Goal: Communication & Community: Answer question/provide support

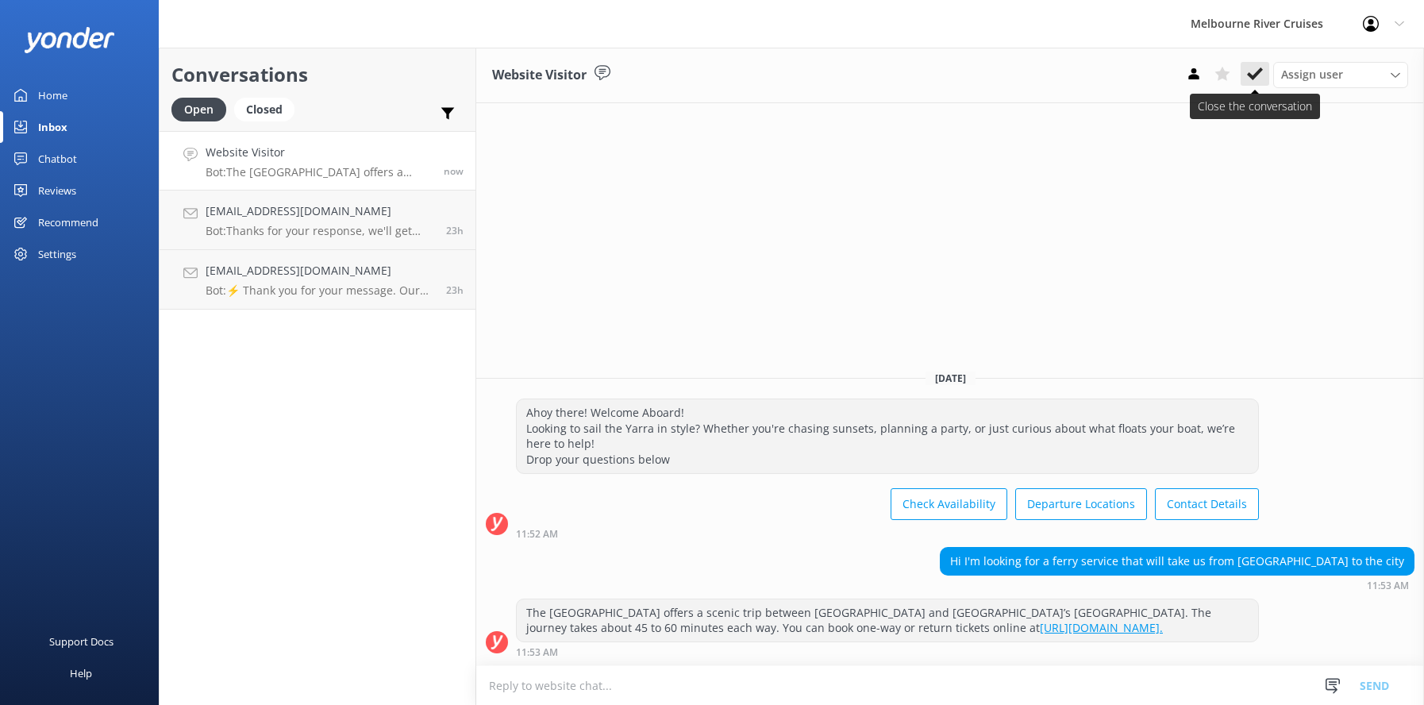
click at [1251, 76] on use at bounding box center [1255, 73] width 16 height 13
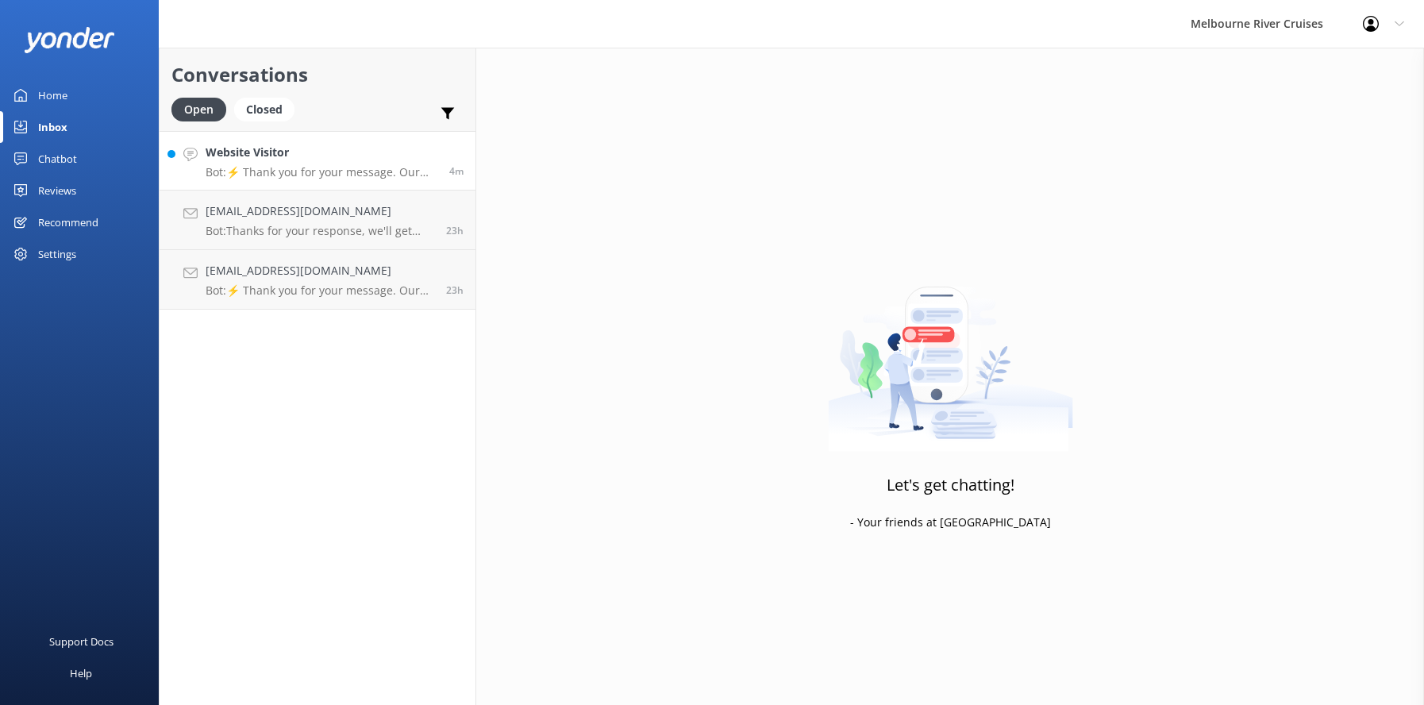
click at [253, 164] on div "Website Visitor Bot: ⚡ Thank you for your message. Our office hours are Mon - F…" at bounding box center [322, 161] width 232 height 34
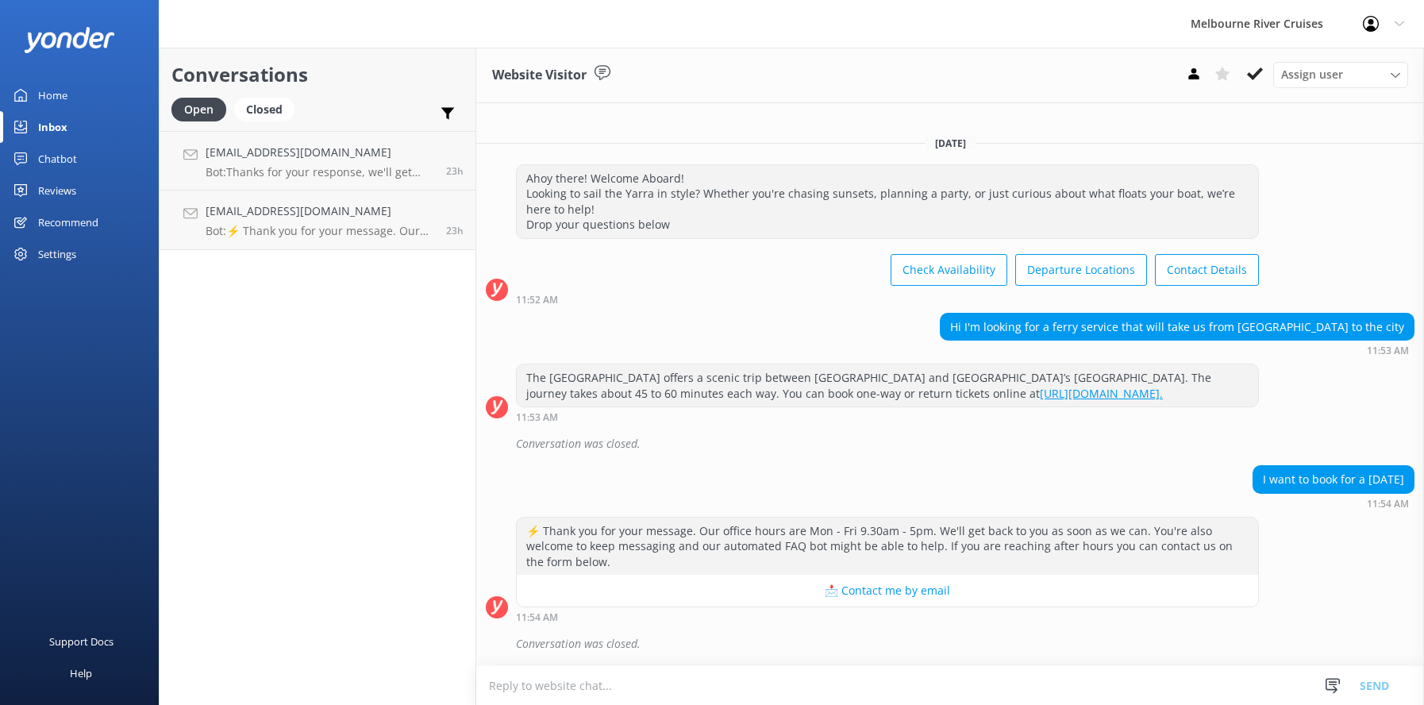
click at [503, 691] on textarea at bounding box center [950, 685] width 948 height 39
click at [538, 687] on textarea "Cruises to [GEOGRAPHIC_DATA]" at bounding box center [950, 685] width 948 height 40
click at [489, 685] on textarea "Cruises to/from [GEOGRAPHIC_DATA] are available only on Saturdays-Sundays." at bounding box center [950, 685] width 948 height 40
type textarea "Hi, Cruises to/from [GEOGRAPHIC_DATA] are available only on Saturdays-Sundays."
click at [1388, 684] on button "Send" at bounding box center [1375, 685] width 60 height 40
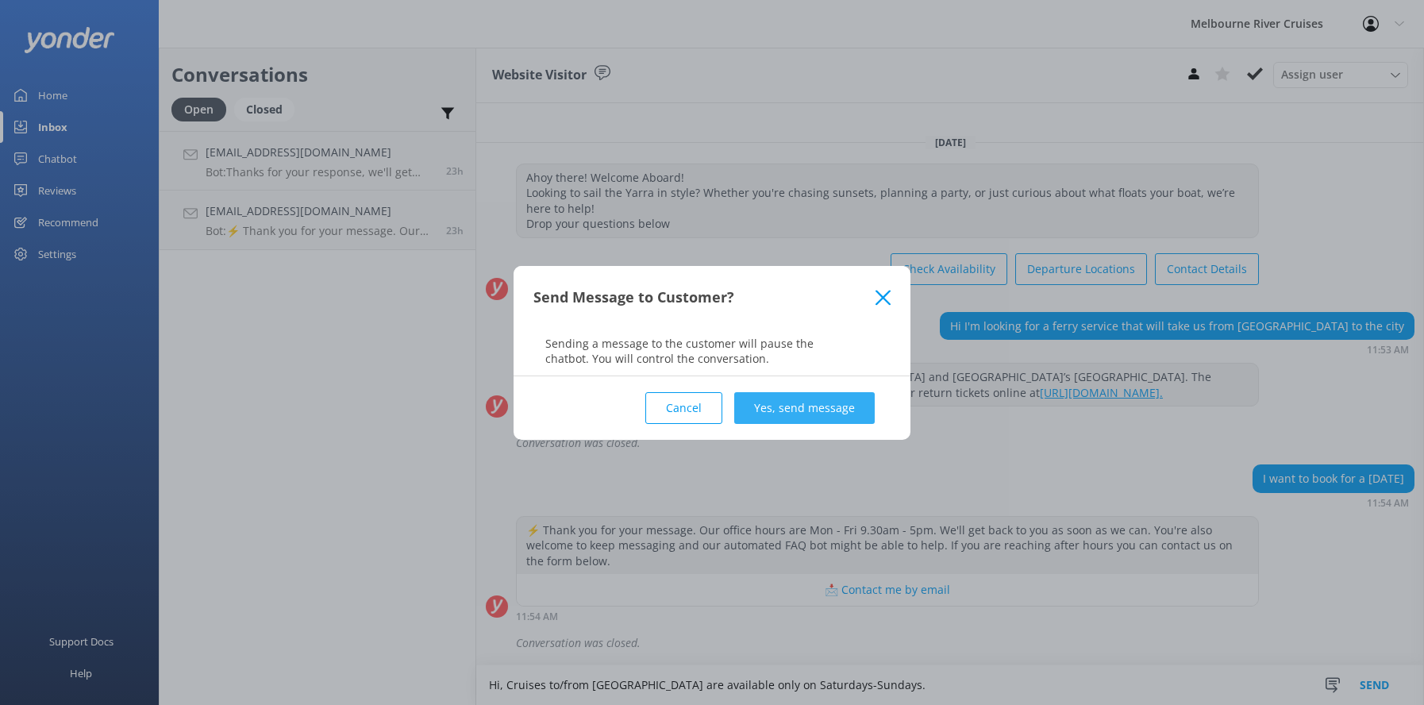
click at [841, 414] on button "Yes, send message" at bounding box center [804, 408] width 141 height 32
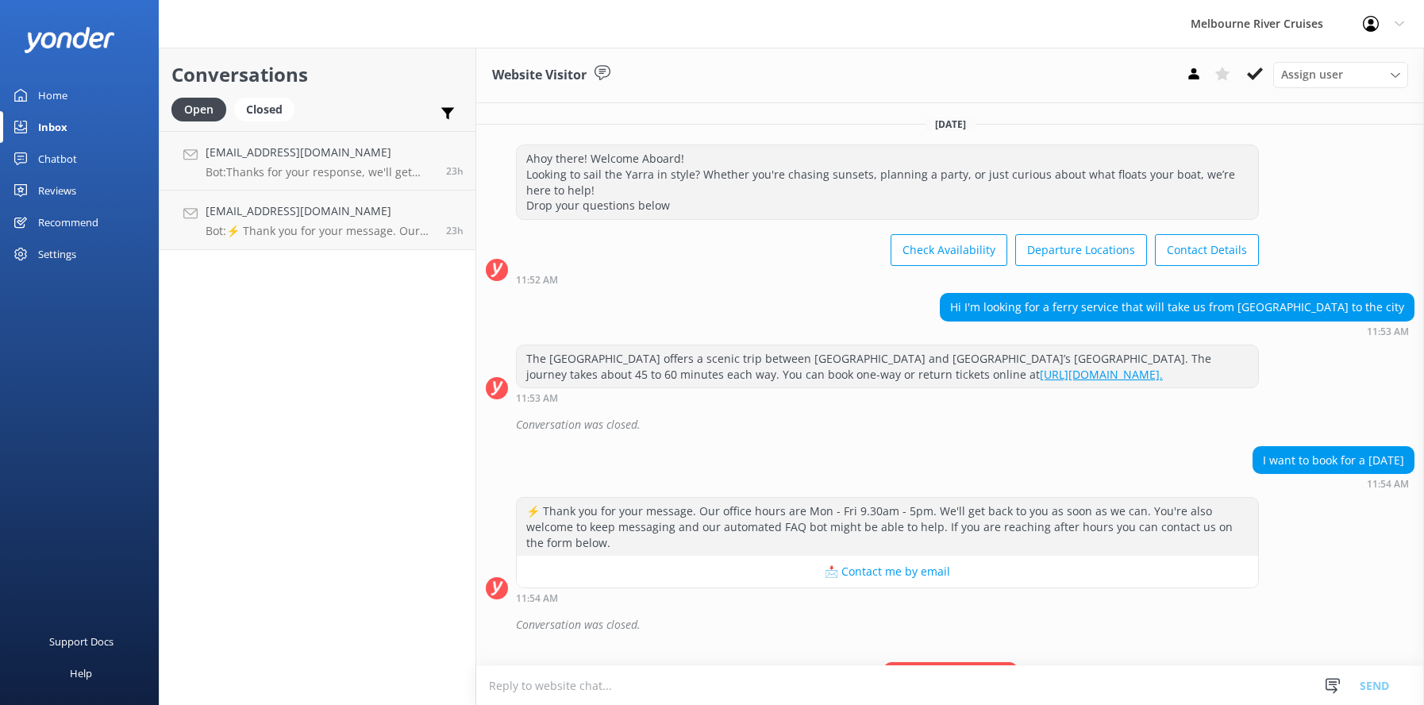
scroll to position [100, 0]
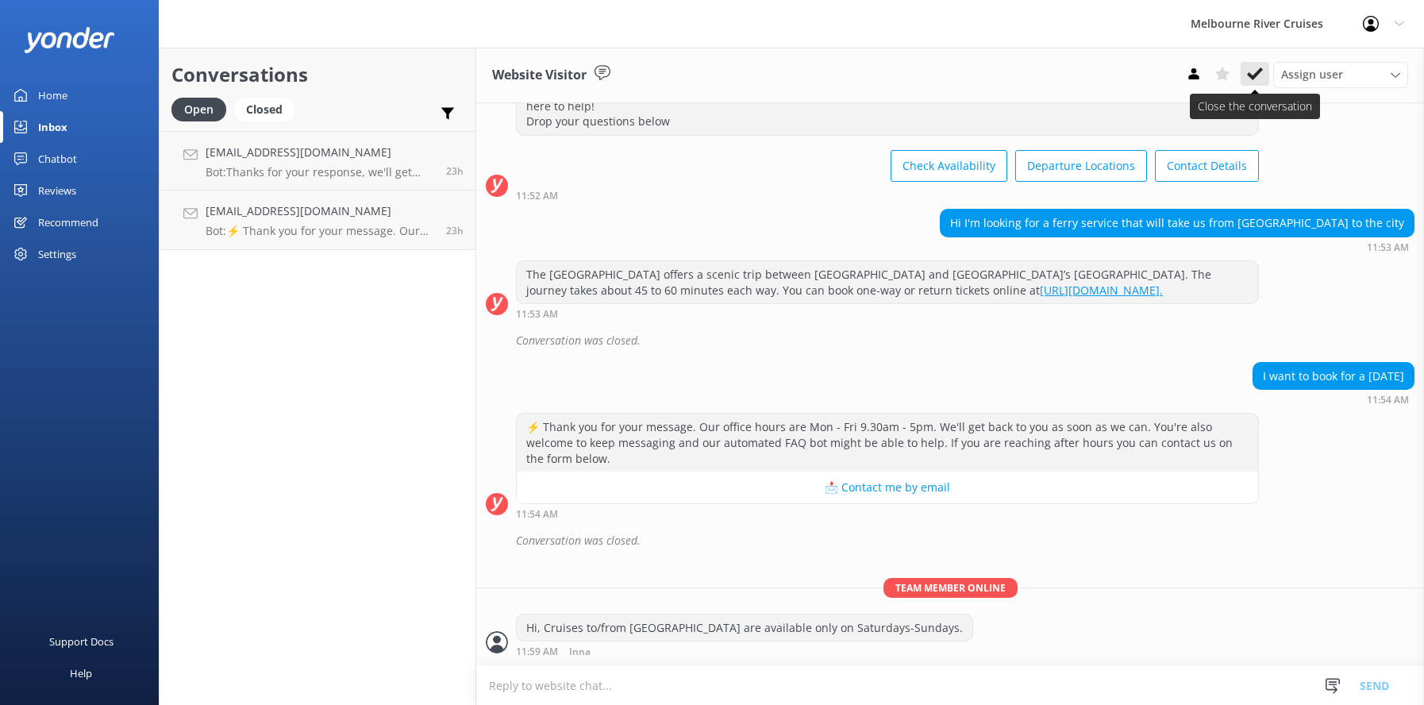
click at [1256, 67] on icon at bounding box center [1255, 74] width 16 height 16
